Goal: Information Seeking & Learning: Learn about a topic

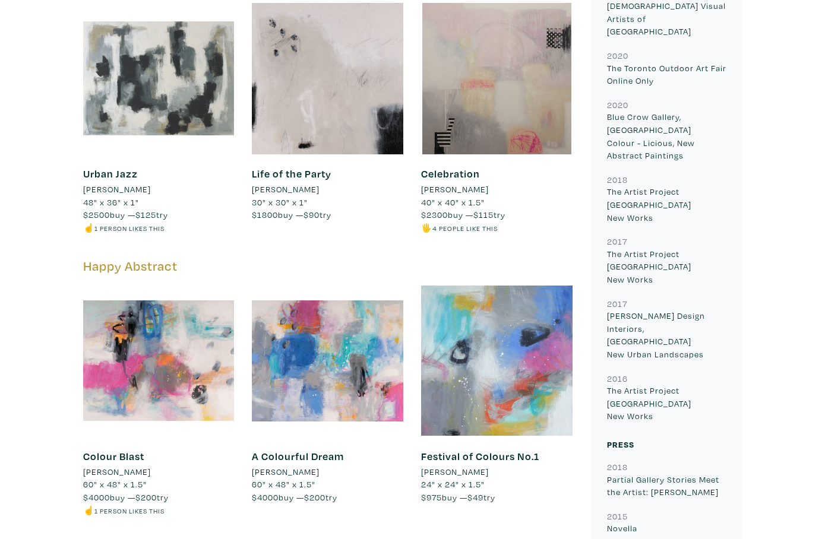
scroll to position [889, 0]
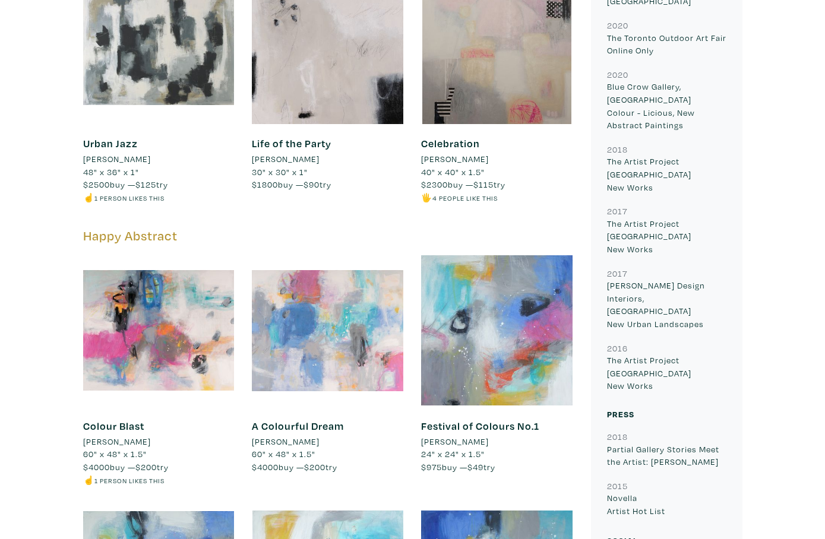
click at [305, 305] on div at bounding box center [327, 330] width 151 height 151
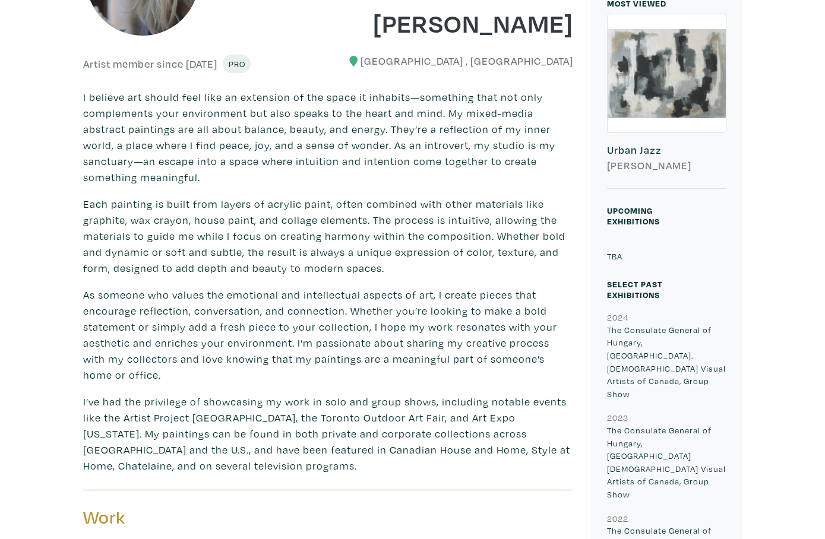
scroll to position [0, 0]
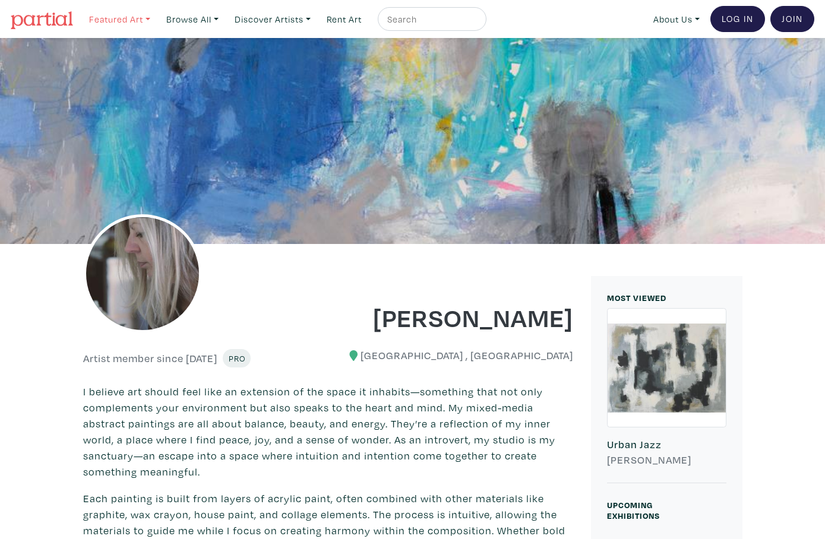
click at [148, 17] on link "Featured Art" at bounding box center [120, 19] width 72 height 24
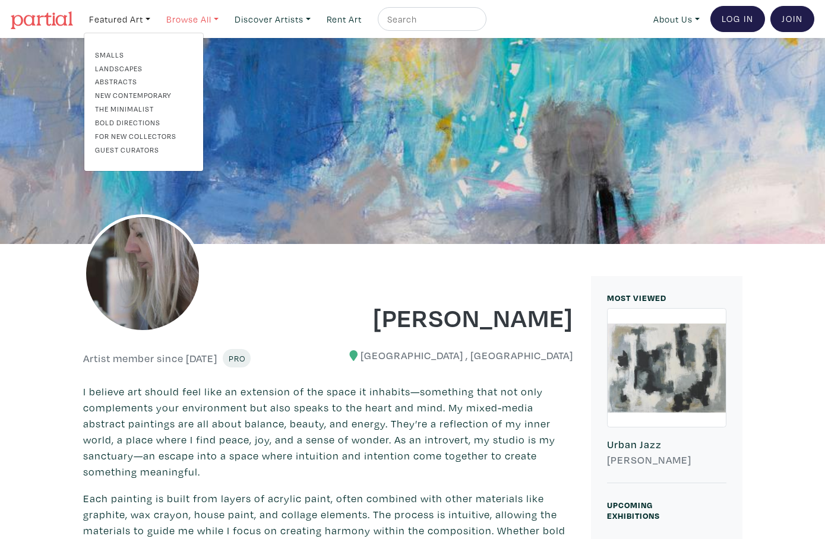
click at [220, 16] on link "Browse All" at bounding box center [192, 19] width 63 height 24
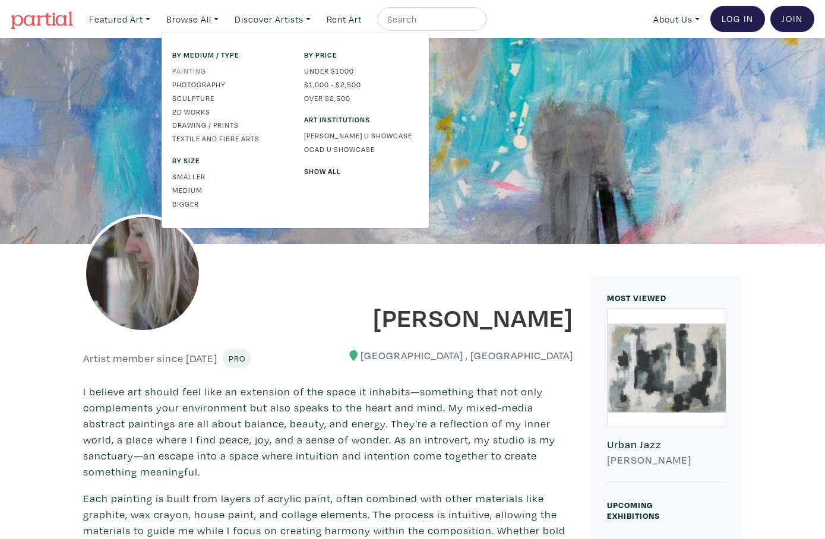
click at [197, 69] on link "Painting" at bounding box center [229, 70] width 114 height 11
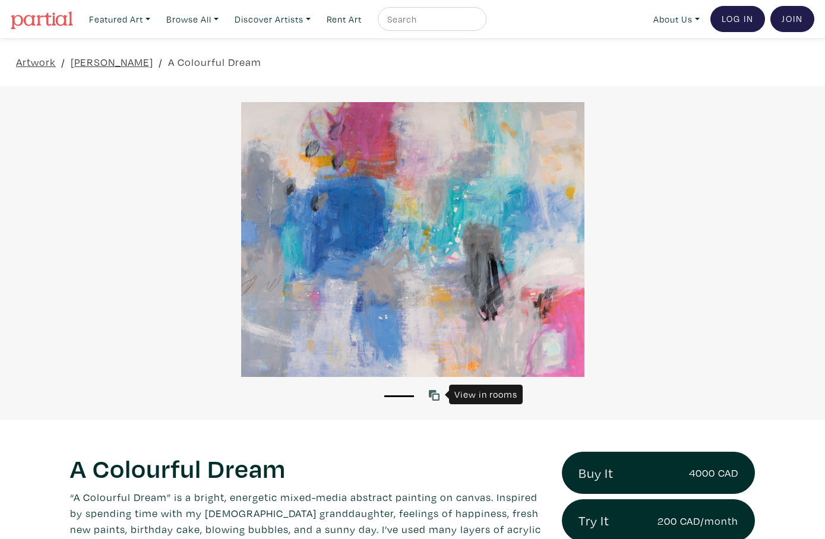
click at [436, 391] on icon at bounding box center [434, 395] width 11 height 11
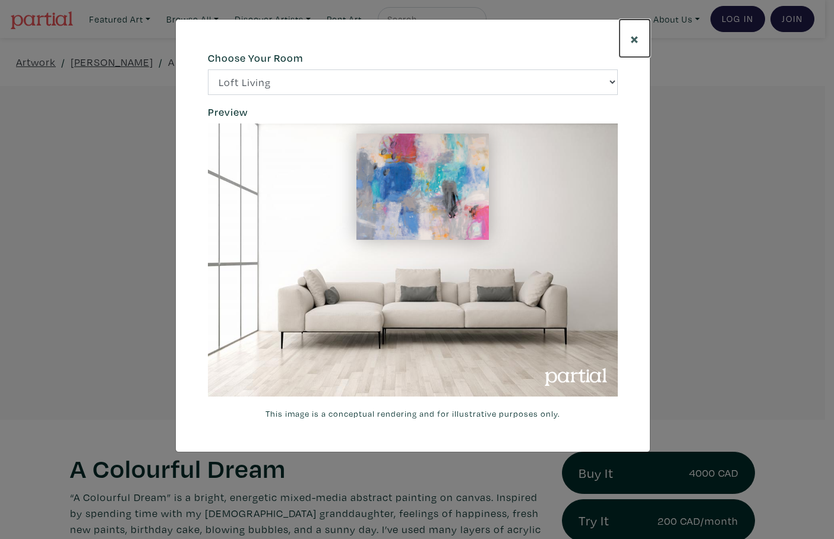
click at [638, 39] on span "×" at bounding box center [634, 38] width 9 height 21
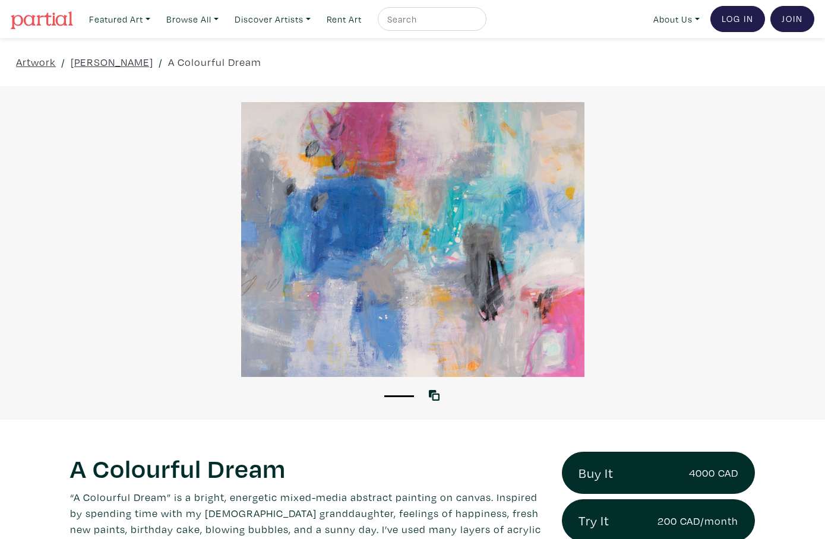
click at [480, 200] on div at bounding box center [412, 239] width 825 height 275
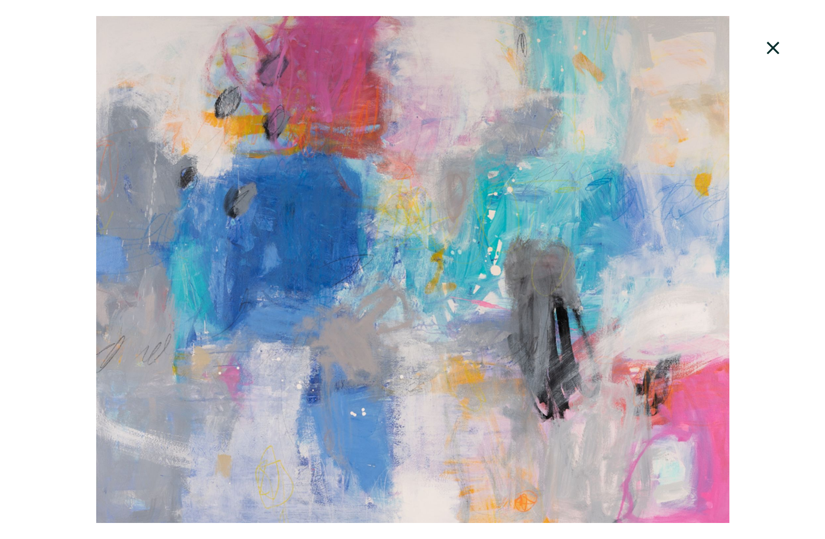
click at [777, 48] on icon at bounding box center [773, 48] width 40 height 32
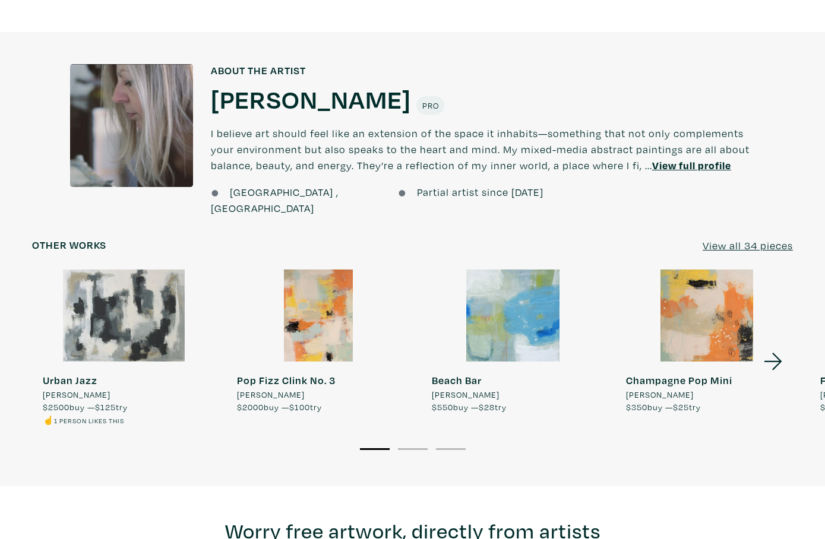
scroll to position [1010, 0]
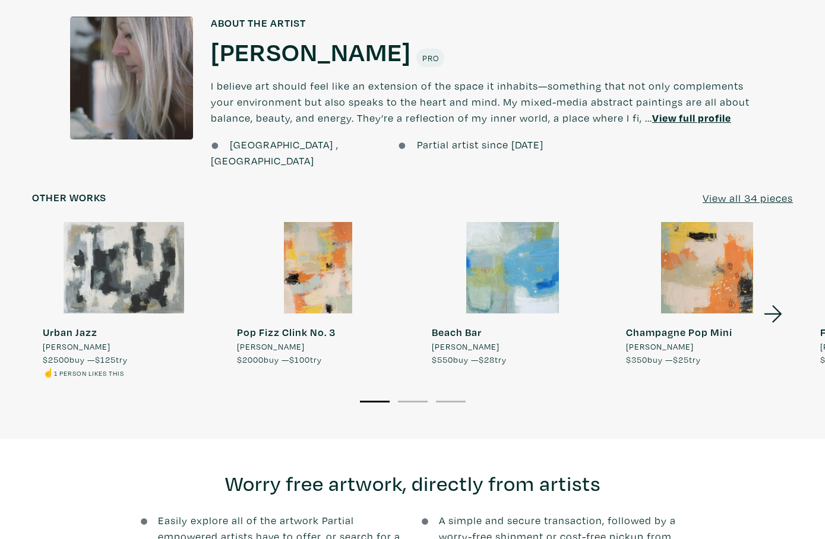
click at [528, 244] on div at bounding box center [513, 268] width 184 height 92
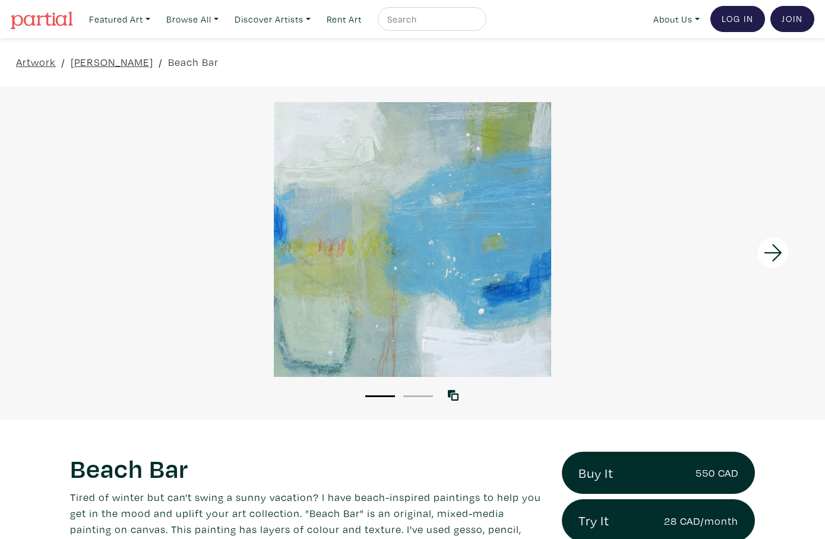
click at [453, 282] on div at bounding box center [412, 239] width 825 height 275
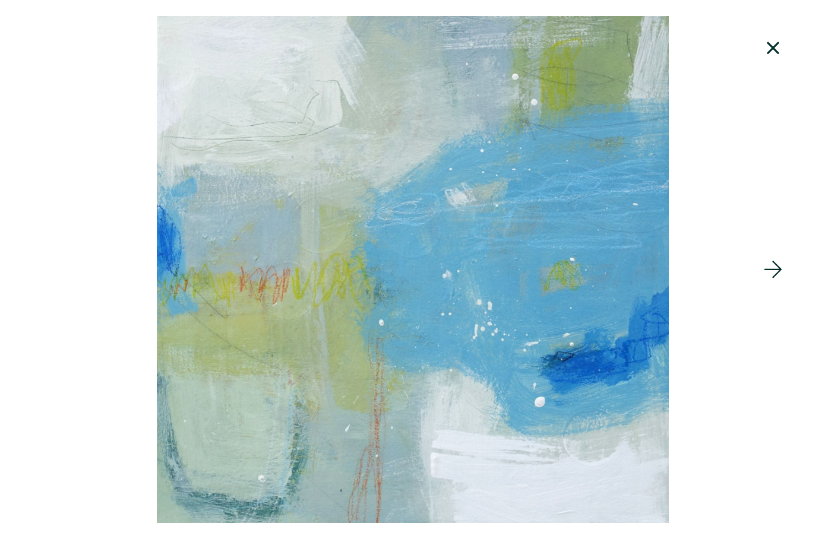
click at [773, 40] on icon at bounding box center [773, 48] width 40 height 32
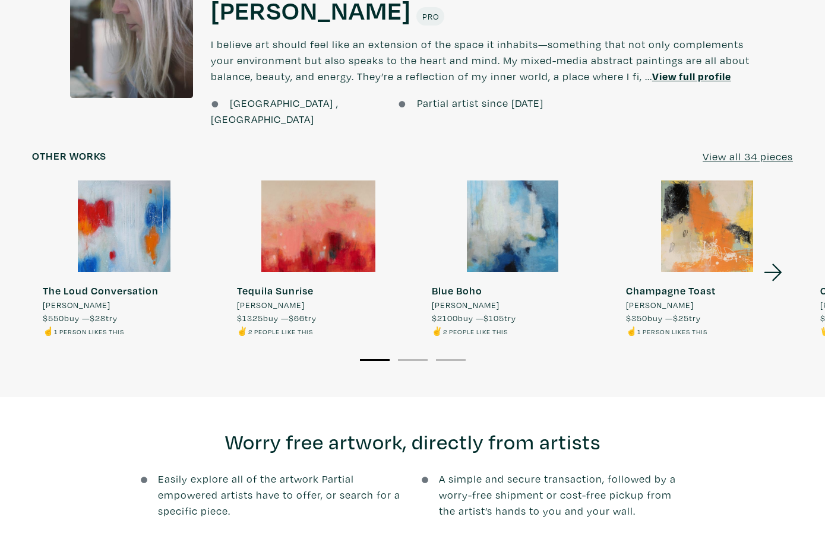
scroll to position [1069, 0]
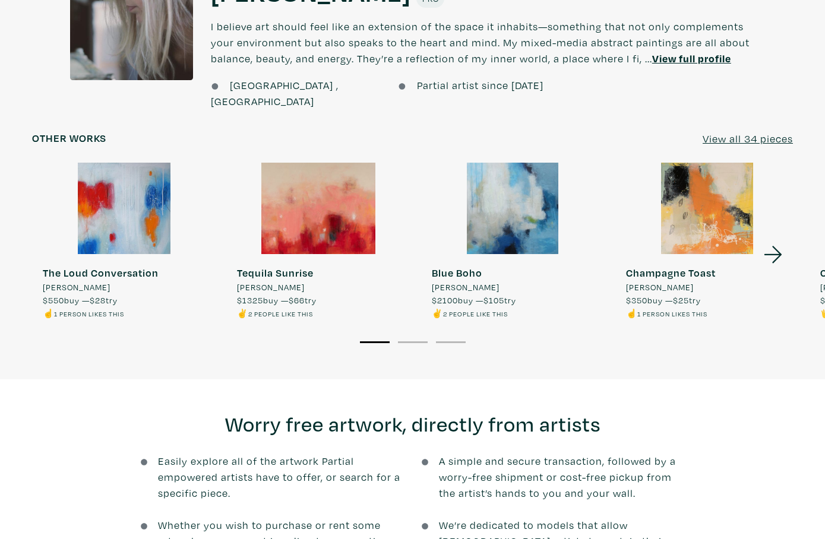
click at [782, 132] on u "View all 34 pieces" at bounding box center [748, 139] width 90 height 14
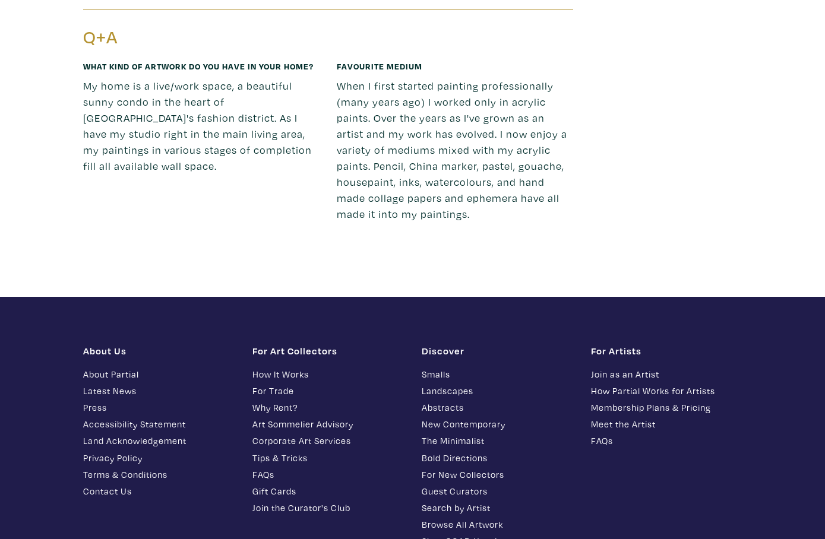
scroll to position [4408, 0]
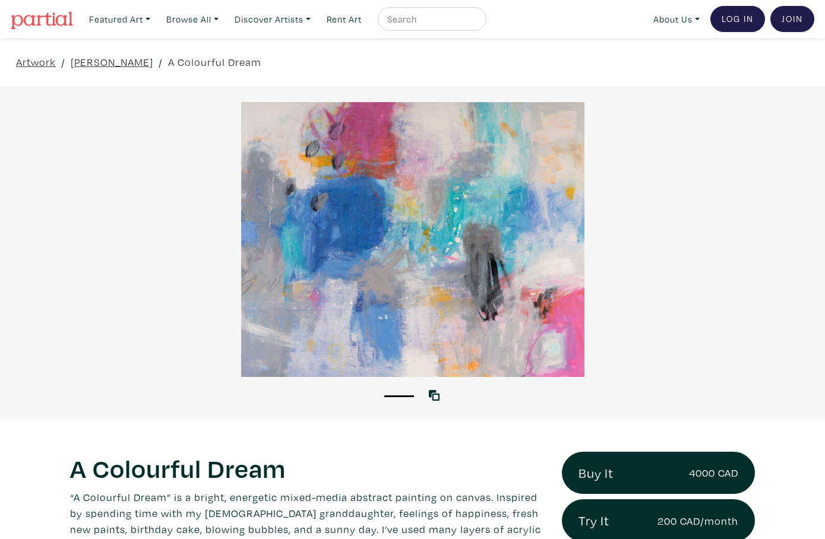
click at [399, 394] on li "1" at bounding box center [399, 396] width 30 height 12
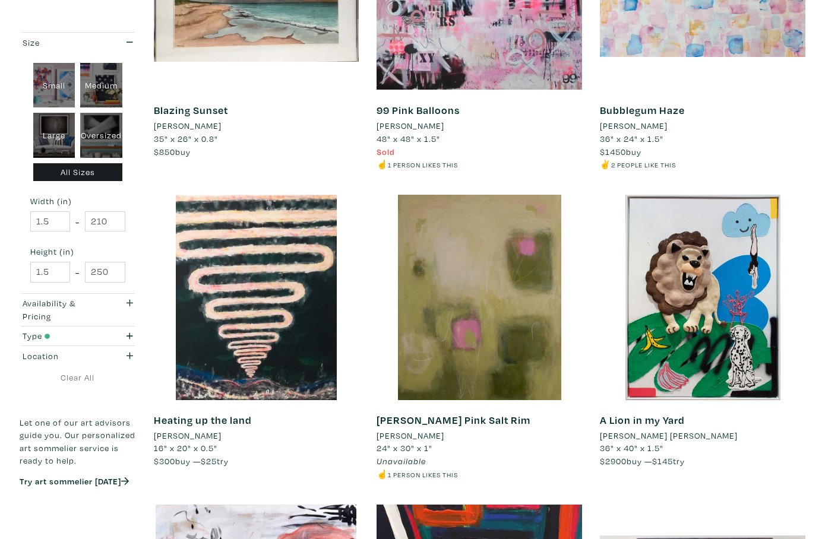
scroll to position [653, 0]
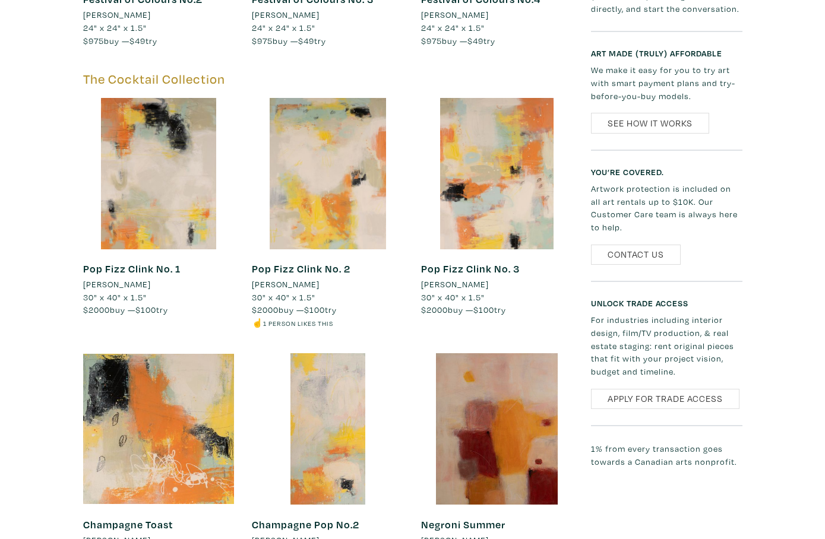
scroll to position [1366, 0]
